Goal: Task Accomplishment & Management: Use online tool/utility

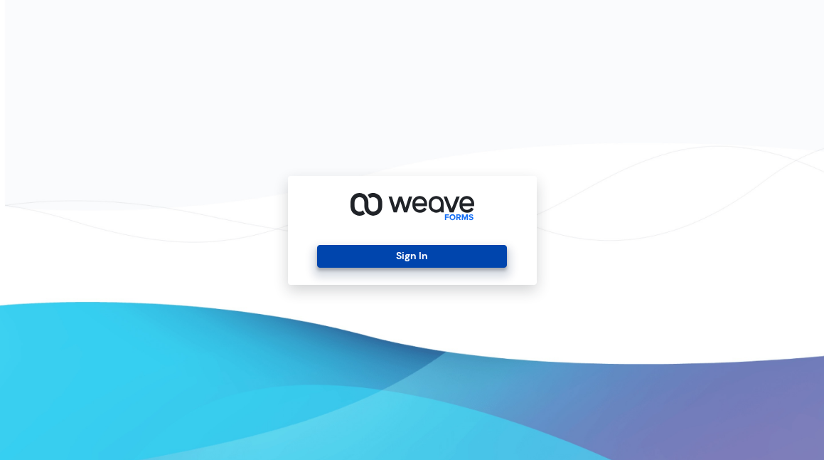
click at [477, 258] on button "Sign In" at bounding box center [412, 256] width 190 height 23
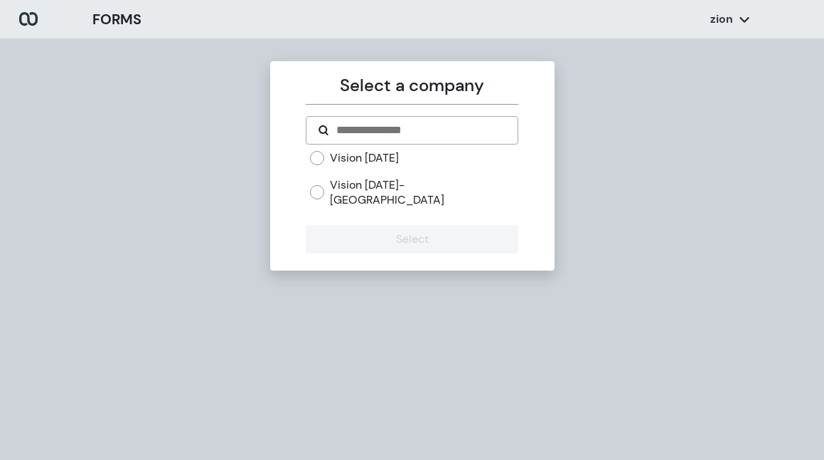
click at [388, 155] on label "Vision [DATE]" at bounding box center [364, 158] width 69 height 16
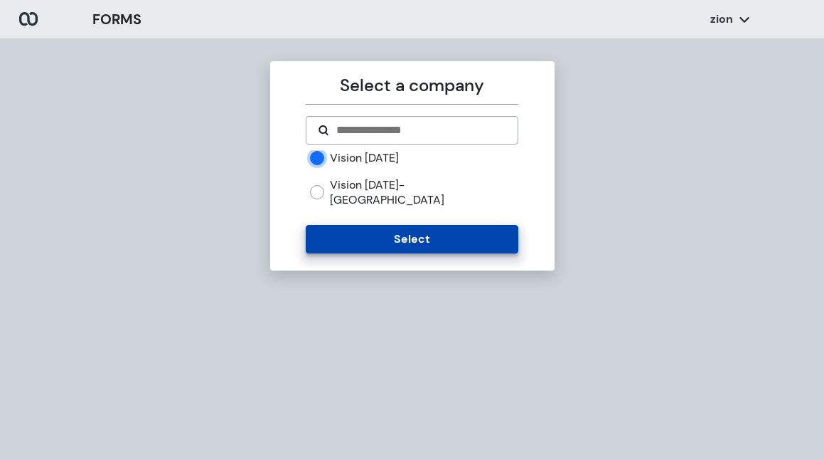
click at [401, 228] on button "Select" at bounding box center [412, 239] width 213 height 28
